Goal: Understand process/instructions: Learn how to perform a task or action

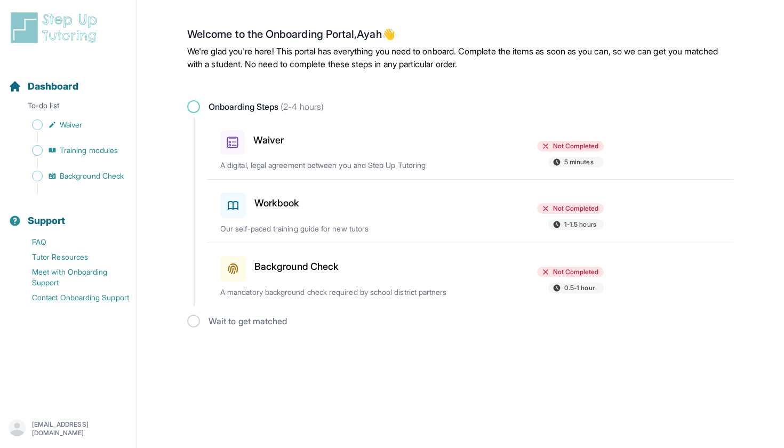
click at [553, 142] on span "Not Completed" at bounding box center [575, 146] width 45 height 9
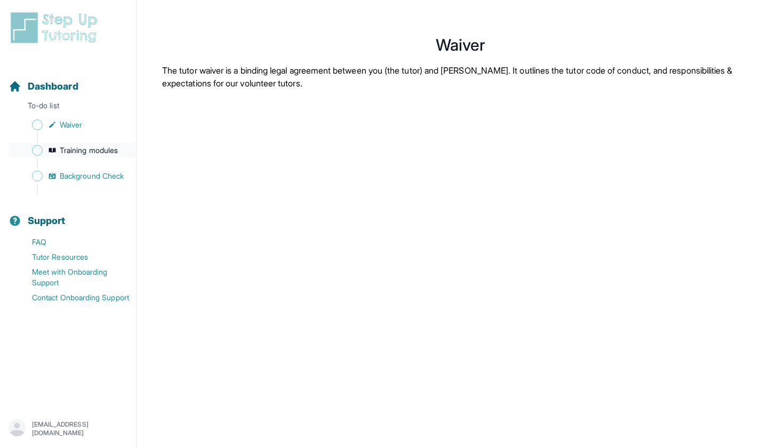
click at [101, 150] on span "Training modules" at bounding box center [89, 150] width 58 height 11
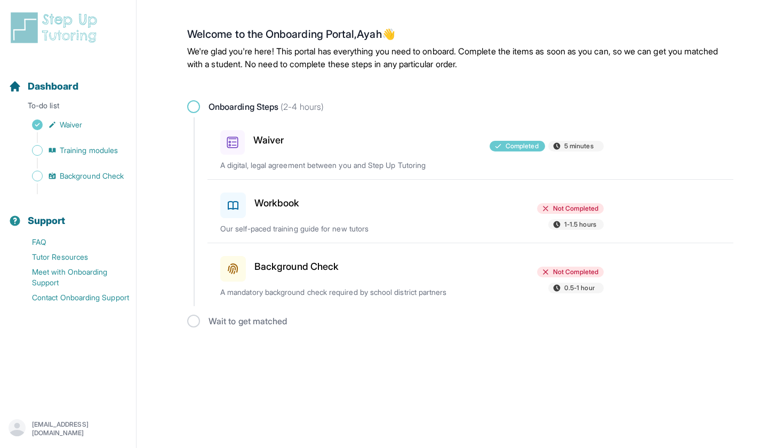
click at [353, 270] on div at bounding box center [412, 267] width 124 height 30
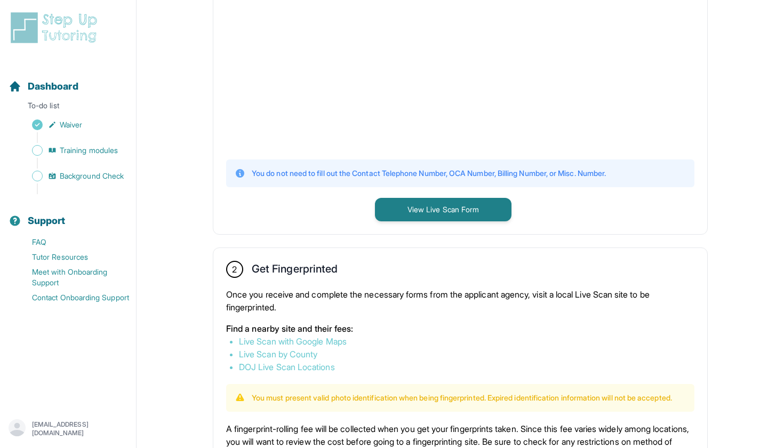
scroll to position [388, 0]
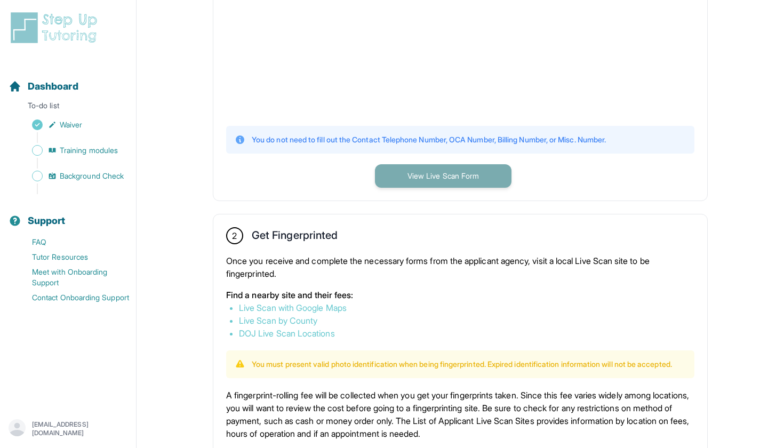
click at [431, 166] on button "View Live Scan Form" at bounding box center [443, 175] width 137 height 23
click at [586, 171] on div "1 Print and Fill Out Form Click on the button below to view the Live Scan form.…" at bounding box center [460, 3] width 494 height 393
click at [323, 170] on div "1 Print and Fill Out Form Click on the button below to view the Live Scan form.…" at bounding box center [460, 3] width 494 height 393
click at [417, 180] on button "View Live Scan Form" at bounding box center [443, 175] width 137 height 23
